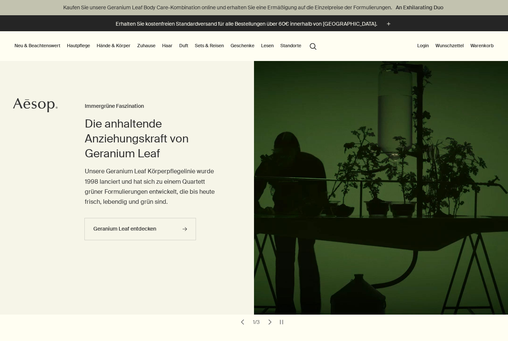
click at [88, 7] on p "Kaufen Sie unsere Geranium Leaf Body Care-Kombination online und erhalten Sie e…" at bounding box center [253, 8] width 493 height 8
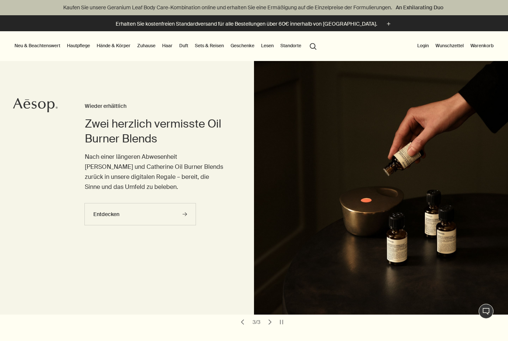
click at [112, 45] on link "Hände & Körper" at bounding box center [113, 45] width 37 height 9
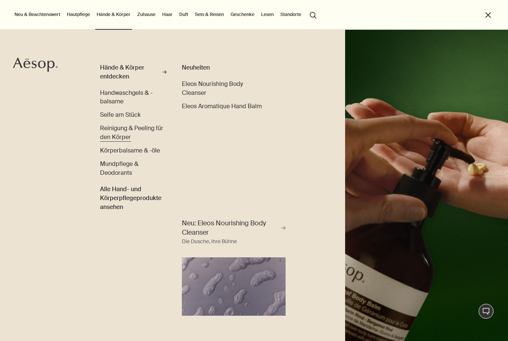
click at [103, 133] on span "Reinigung & Peeling für den Körper" at bounding box center [131, 132] width 63 height 17
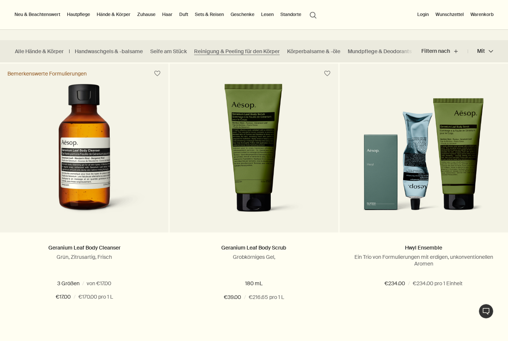
scroll to position [189, 0]
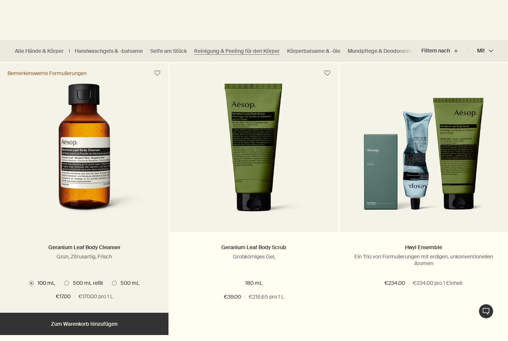
click at [65, 270] on div "Geranium Leaf Body Cleanser Grün, Zitrusartig, Frisch" at bounding box center [84, 258] width 146 height 31
click at [68, 166] on img at bounding box center [84, 152] width 135 height 138
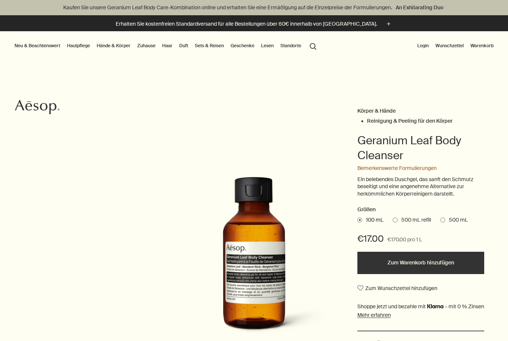
click at [468, 220] on span "500 mL" at bounding box center [456, 220] width 23 height 7
click at [441, 220] on input "500 mL" at bounding box center [441, 219] width 0 height 5
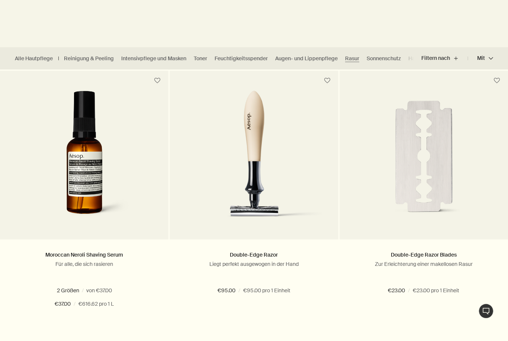
scroll to position [181, 0]
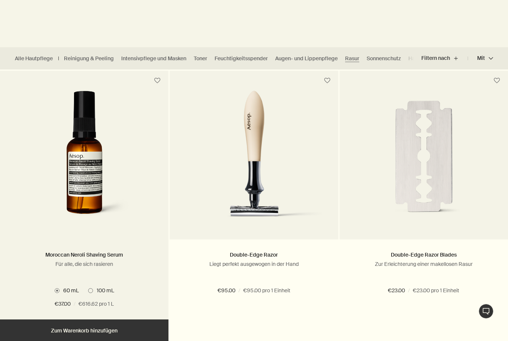
click at [76, 154] on img at bounding box center [84, 160] width 141 height 138
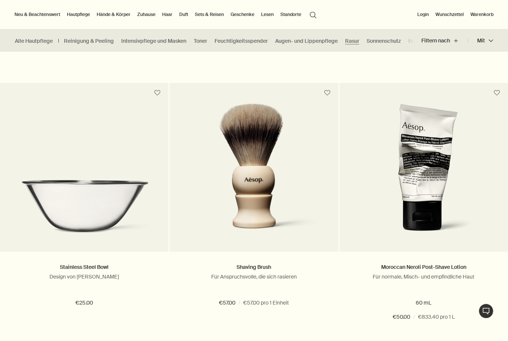
scroll to position [435, 0]
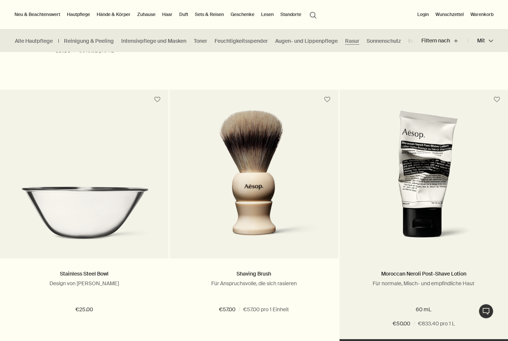
click at [492, 215] on picture at bounding box center [424, 179] width 146 height 138
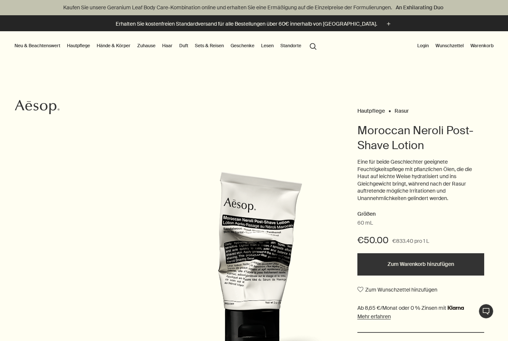
click at [27, 50] on button "Neu & Beachtenswert" at bounding box center [37, 45] width 49 height 9
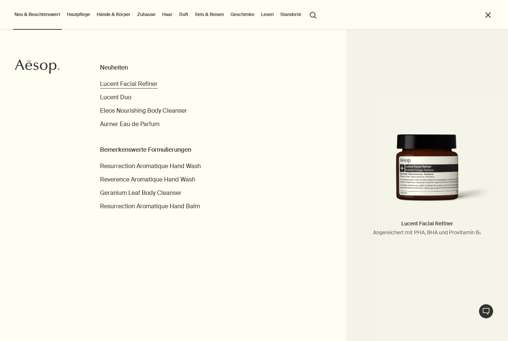
click at [102, 81] on span "Lucent Facial Refiner" at bounding box center [129, 84] width 58 height 8
